Goal: Check status: Check status

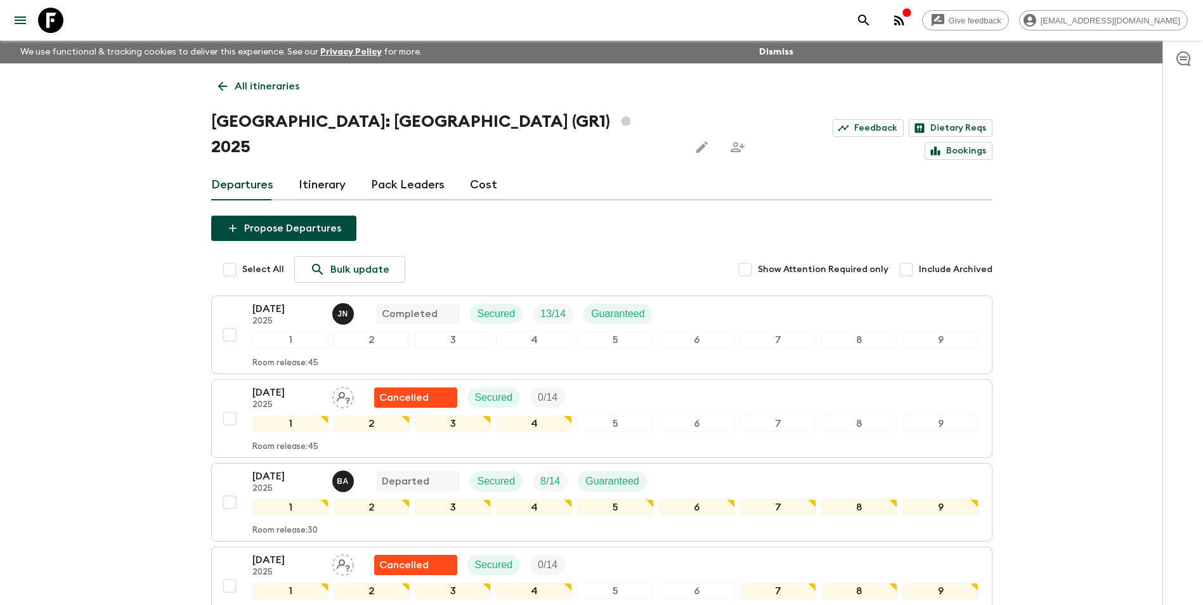
drag, startPoint x: 0, startPoint y: 0, endPoint x: 231, endPoint y: 97, distance: 251.0
click at [231, 97] on link "All itineraries" at bounding box center [258, 86] width 95 height 25
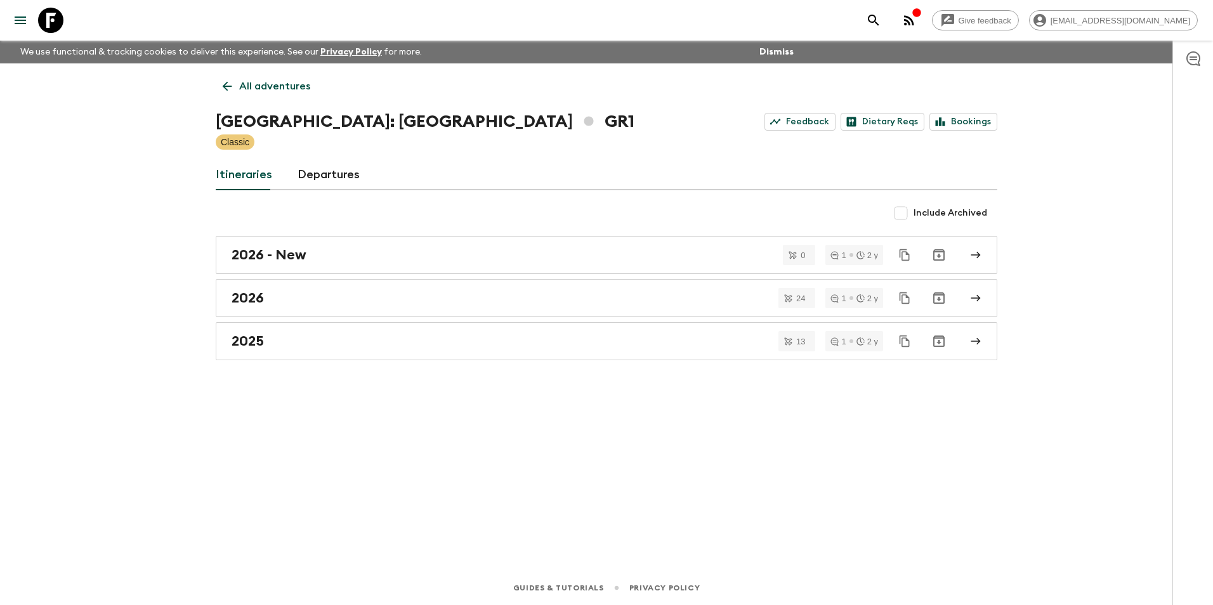
click at [229, 83] on icon at bounding box center [227, 86] width 14 height 14
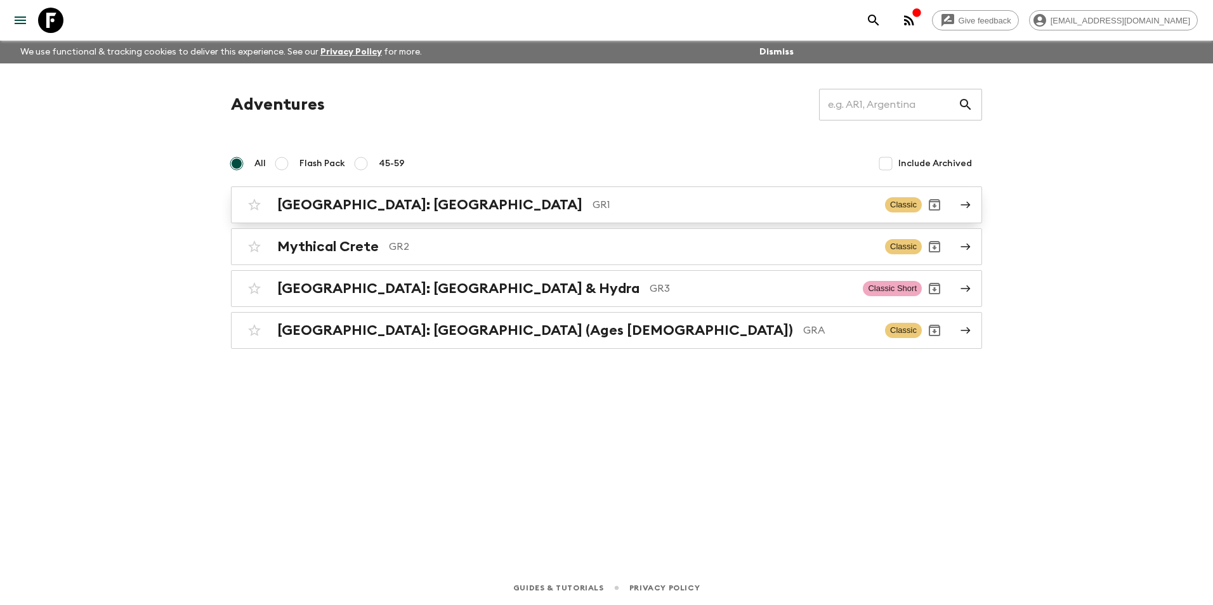
click at [378, 212] on h2 "[GEOGRAPHIC_DATA]: [GEOGRAPHIC_DATA]" at bounding box center [429, 205] width 305 height 16
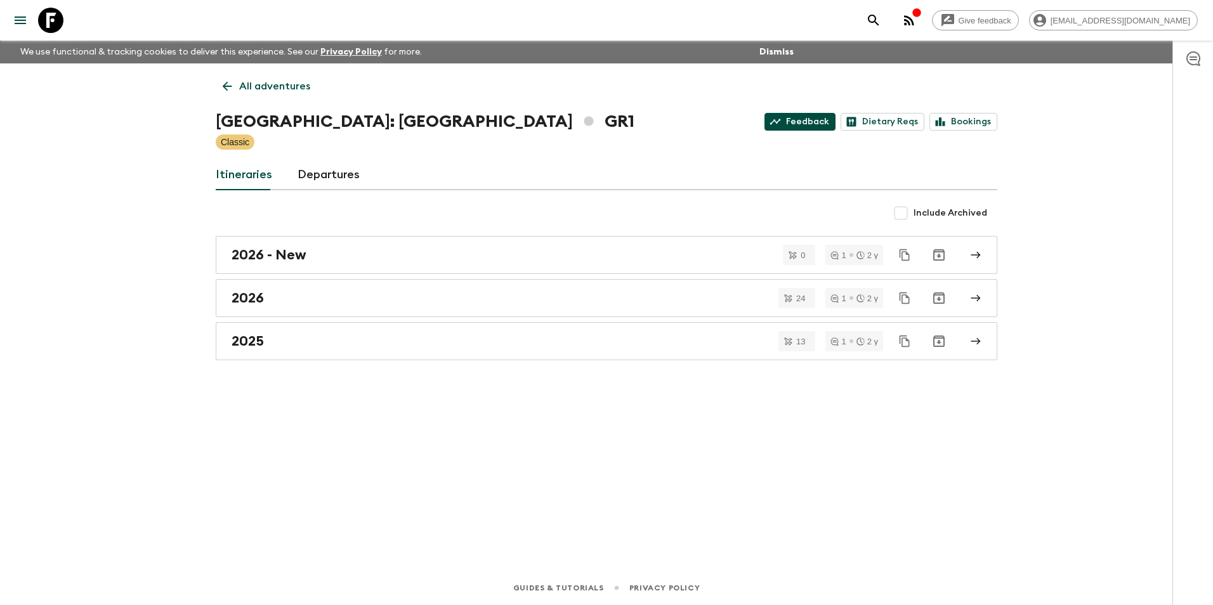
click at [794, 117] on link "Feedback" at bounding box center [799, 122] width 71 height 18
click at [224, 87] on icon at bounding box center [228, 87] width 10 height 10
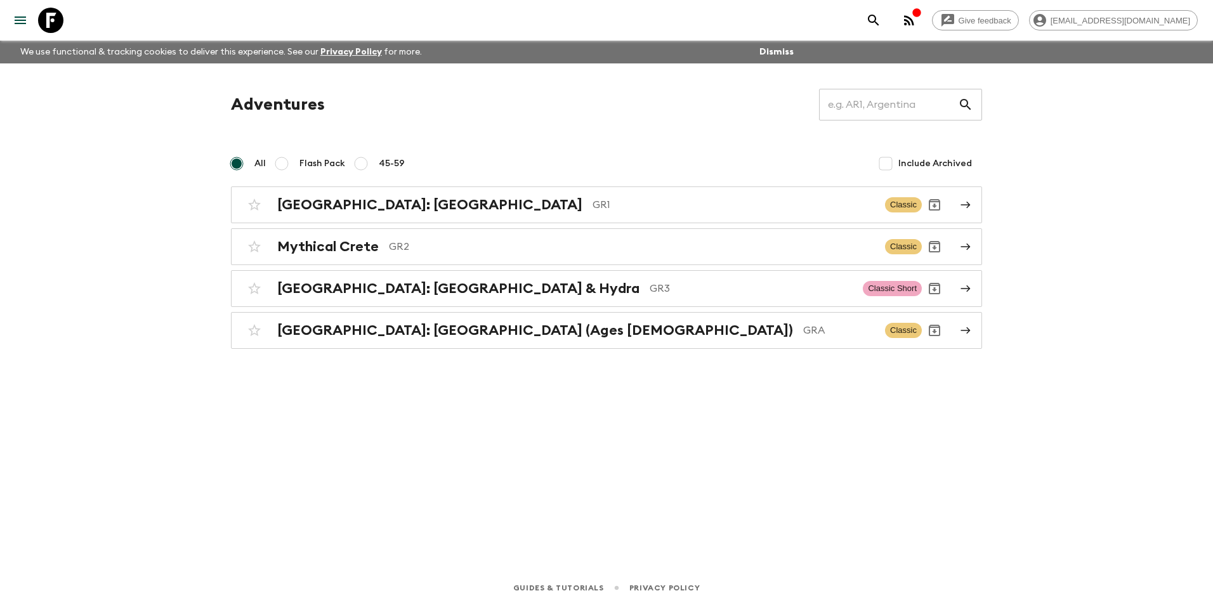
click at [955, 388] on div "Adventures ​ All Flash Pack 45-59 Include Archived Greece: Athens & the Islands…" at bounding box center [606, 299] width 812 height 472
click at [640, 398] on div "Adventures ​ All Flash Pack 45-59 Include Archived Greece: Athens & the Islands…" at bounding box center [606, 299] width 812 height 472
click at [377, 439] on div "Adventures ​ All Flash Pack 45-59 Include Archived Greece: Athens & the Islands…" at bounding box center [606, 299] width 812 height 472
click at [374, 197] on h2 "[GEOGRAPHIC_DATA]: [GEOGRAPHIC_DATA]" at bounding box center [429, 205] width 305 height 16
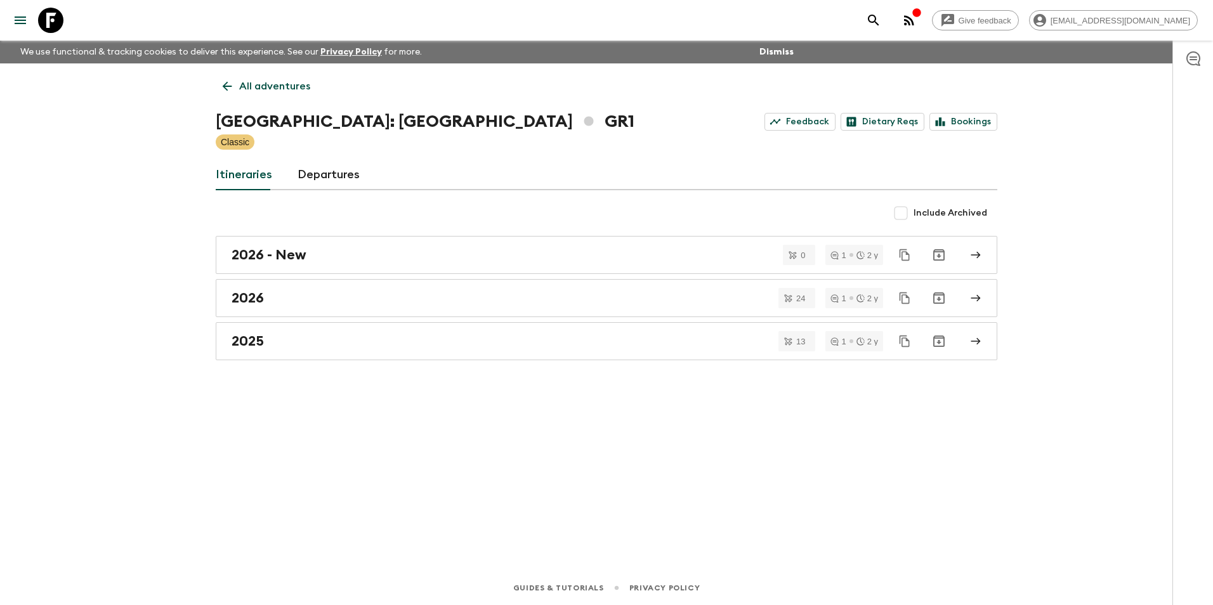
click at [235, 92] on link "All adventures" at bounding box center [266, 86] width 101 height 25
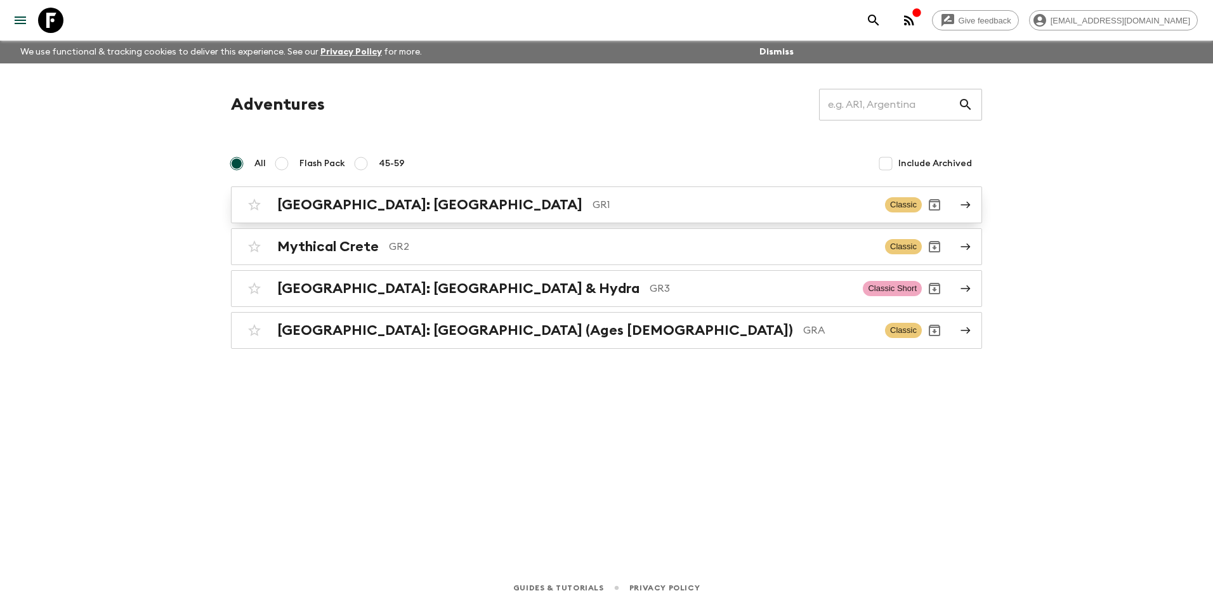
click at [448, 214] on div "[GEOGRAPHIC_DATA]: [GEOGRAPHIC_DATA] & the Islands GR1 Classic" at bounding box center [582, 204] width 680 height 25
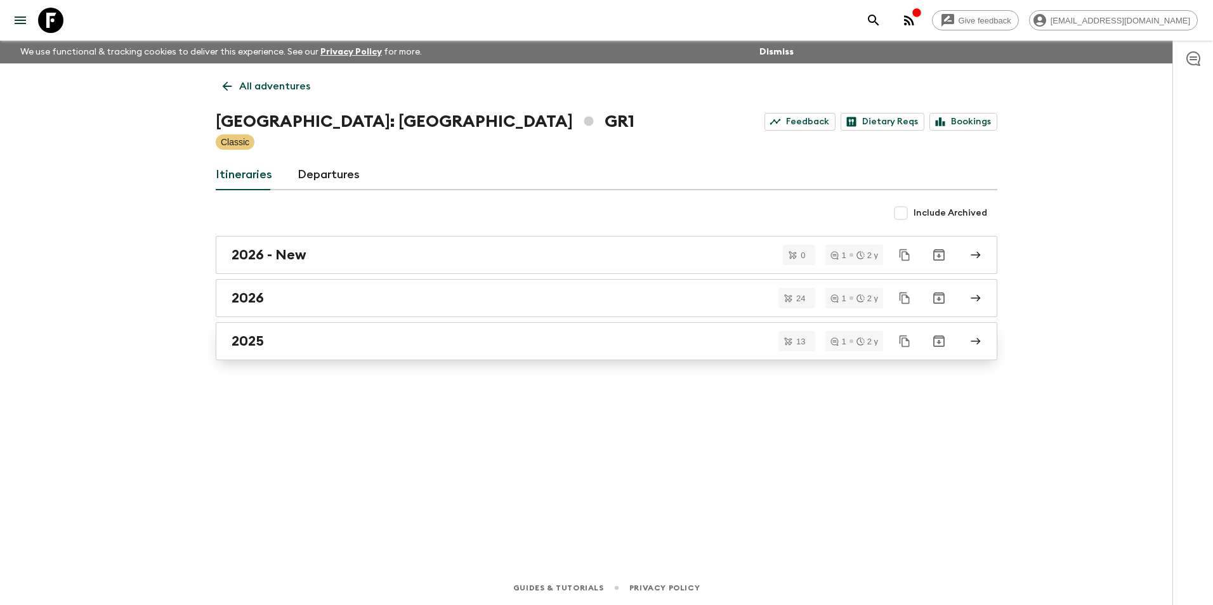
click at [257, 346] on h2 "2025" at bounding box center [247, 341] width 32 height 16
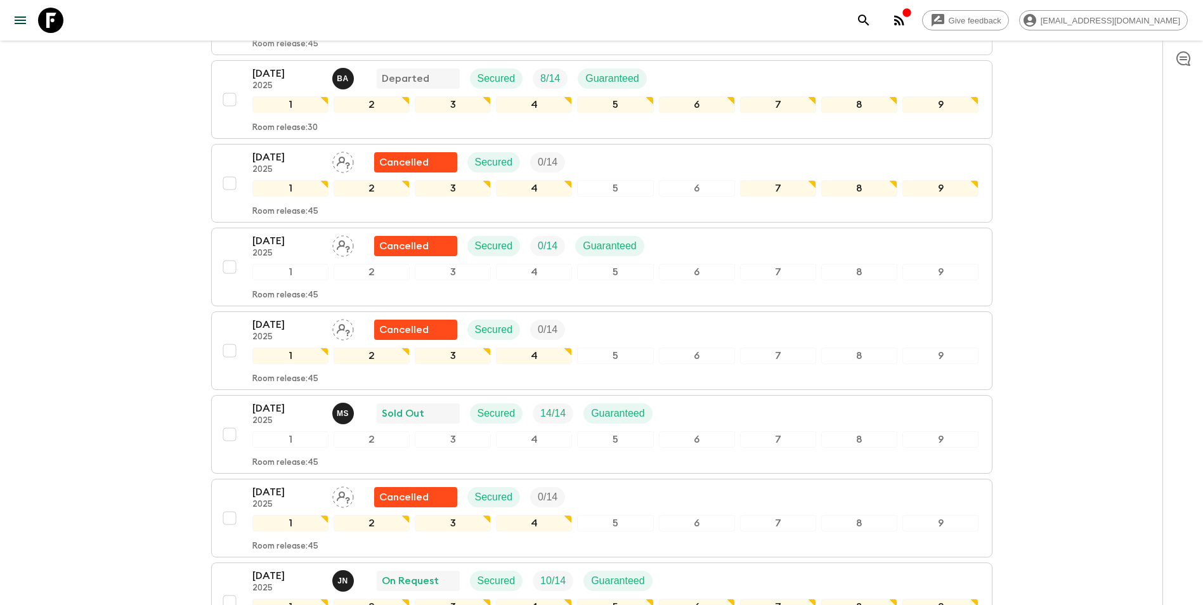
scroll to position [381, 0]
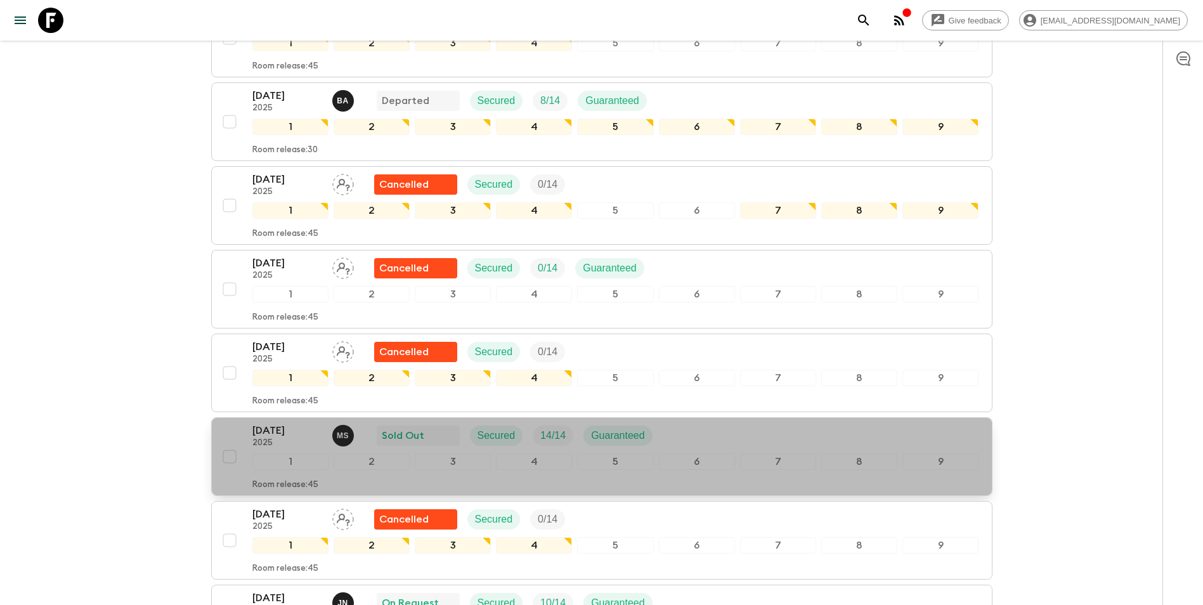
click at [297, 423] on p "[DATE]" at bounding box center [287, 430] width 70 height 15
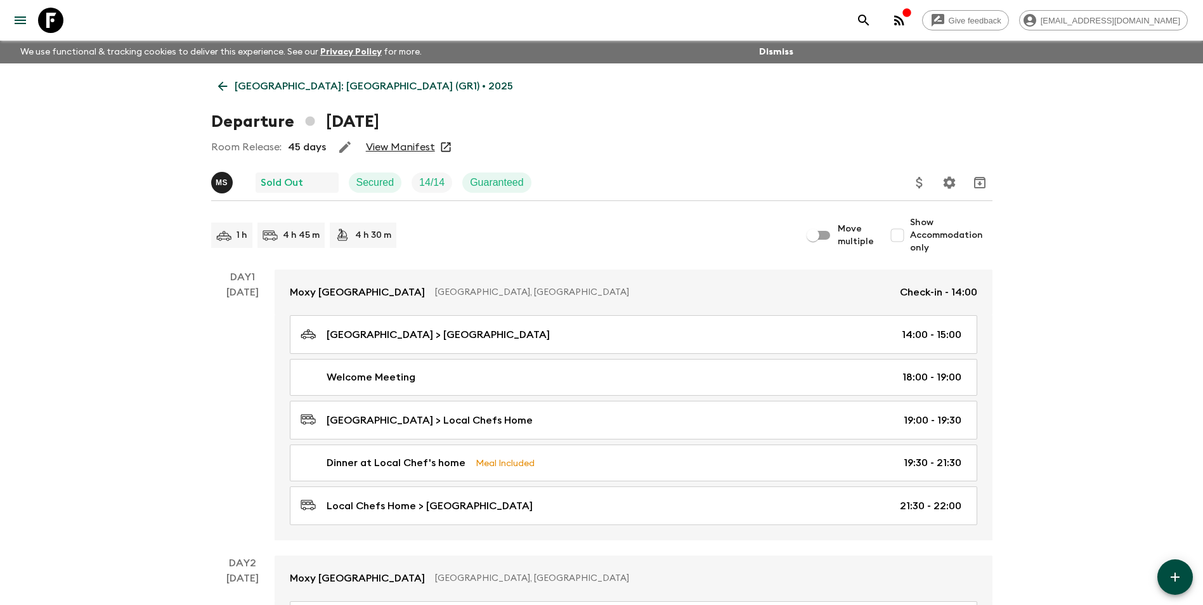
click at [375, 150] on link "View Manifest" at bounding box center [400, 147] width 69 height 13
click at [244, 76] on link "[GEOGRAPHIC_DATA]: [GEOGRAPHIC_DATA] (GR1) • 2025" at bounding box center [365, 86] width 309 height 25
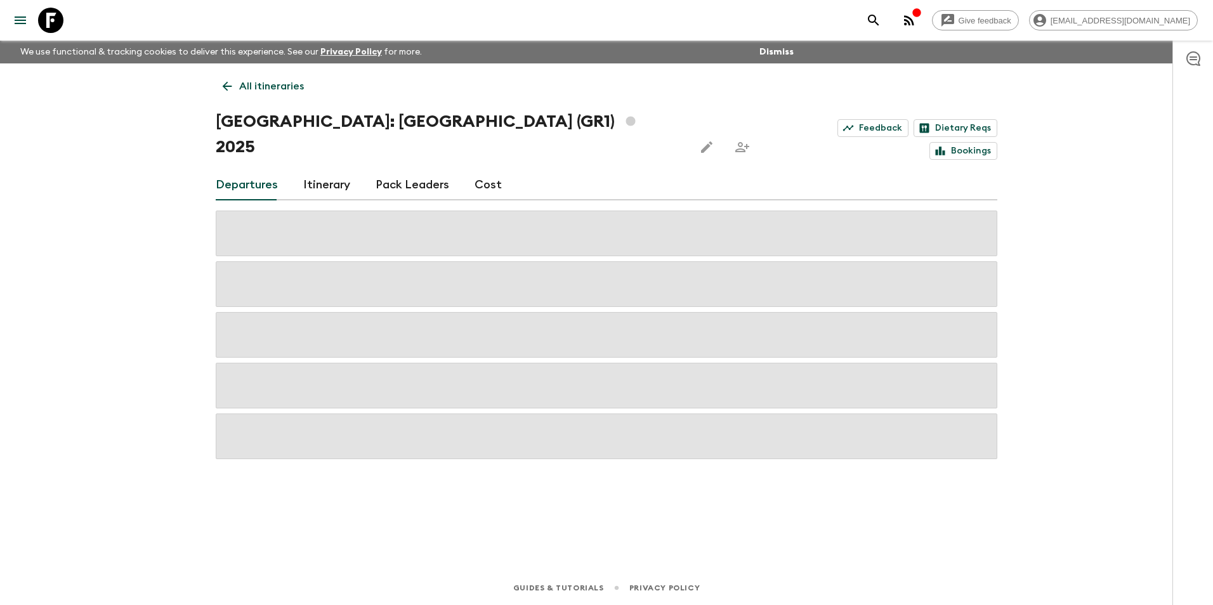
click at [242, 74] on link "All itineraries" at bounding box center [263, 86] width 95 height 25
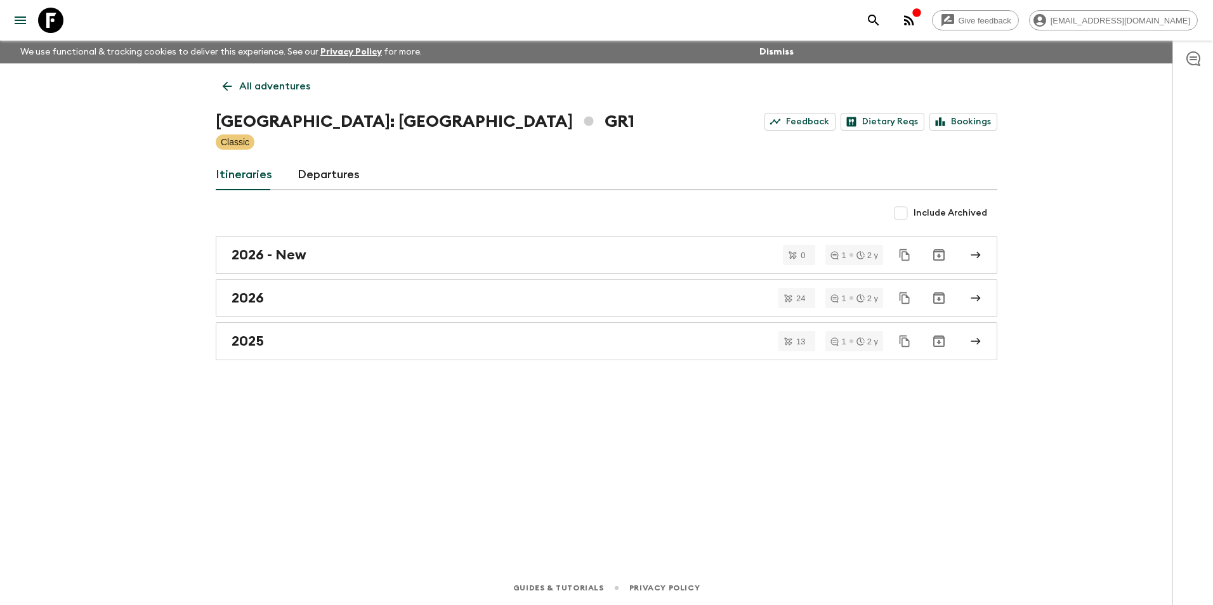
click at [235, 92] on link "All adventures" at bounding box center [266, 86] width 101 height 25
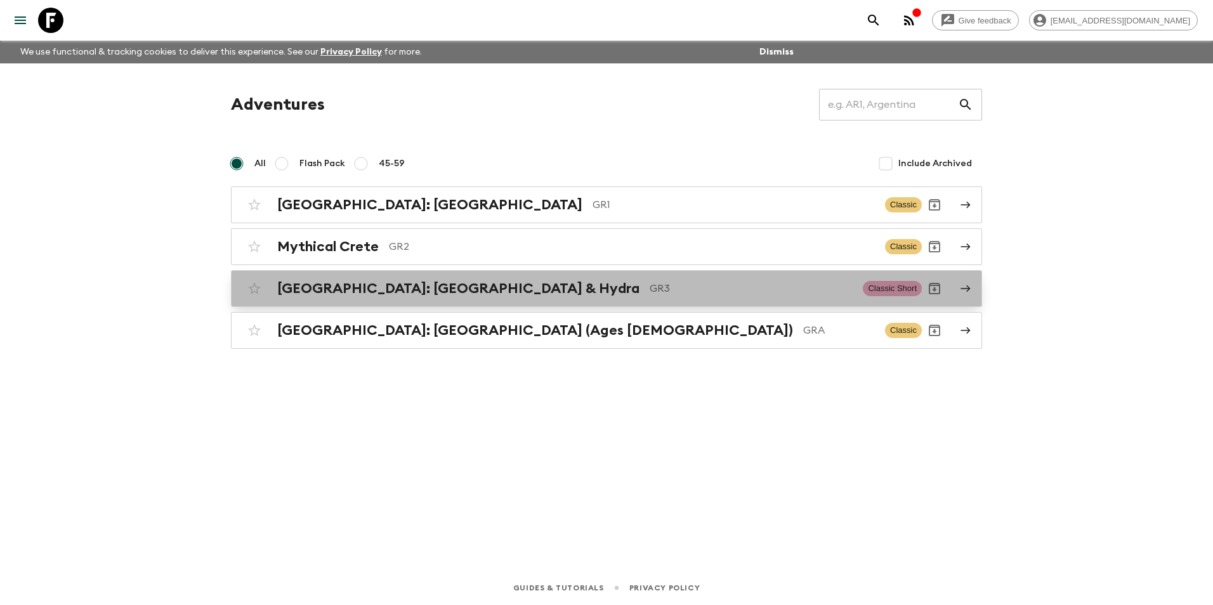
click at [502, 298] on div "[GEOGRAPHIC_DATA]: [GEOGRAPHIC_DATA] & Hydra GR3 Classic Short" at bounding box center [582, 288] width 680 height 25
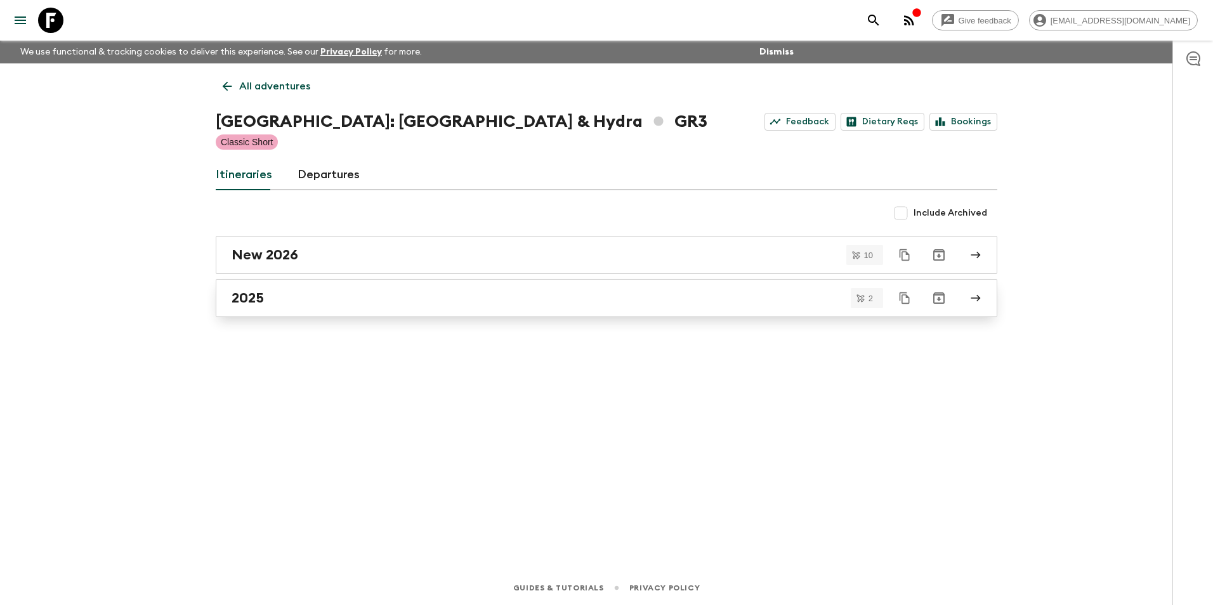
click at [338, 300] on div "2025" at bounding box center [594, 298] width 726 height 16
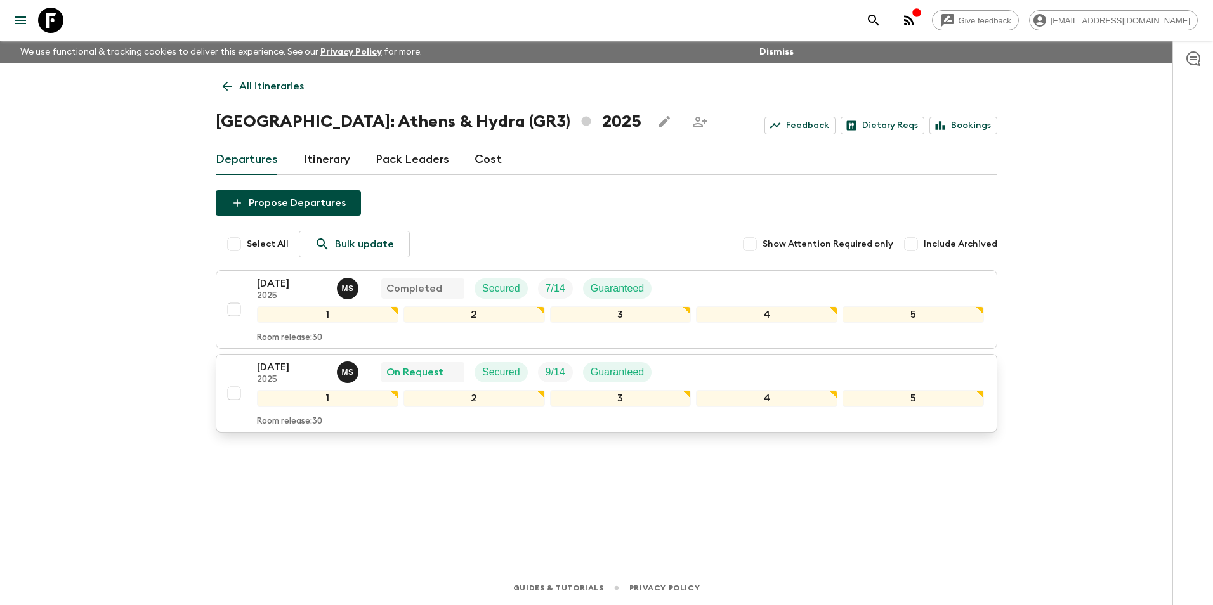
click at [266, 371] on p "[DATE]" at bounding box center [292, 367] width 70 height 15
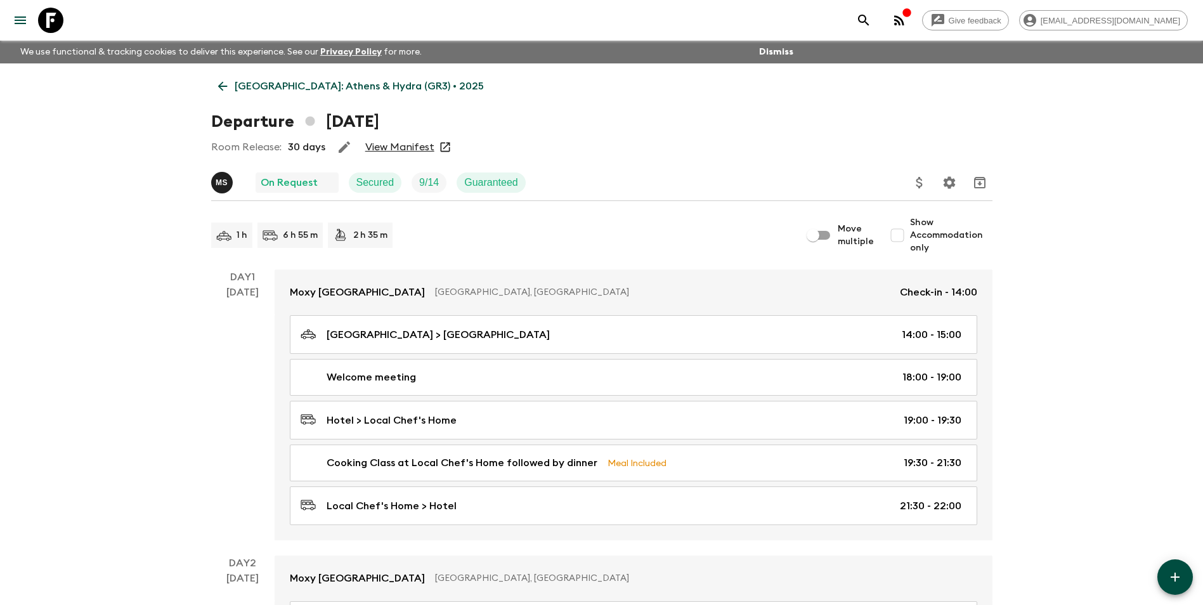
click at [413, 147] on link "View Manifest" at bounding box center [399, 147] width 69 height 13
click at [397, 153] on link "View Manifest" at bounding box center [399, 147] width 69 height 13
